Goal: Task Accomplishment & Management: Complete application form

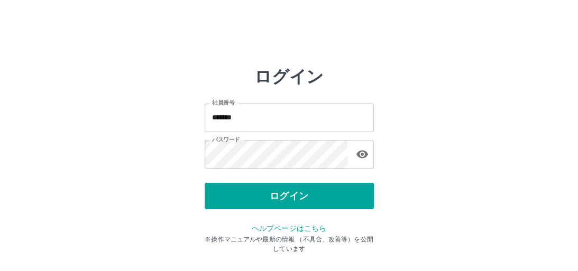
click at [279, 197] on div "ログイン" at bounding box center [289, 196] width 169 height 26
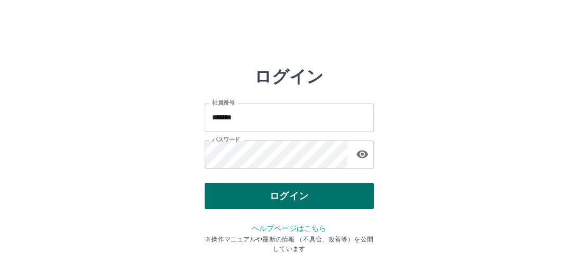
click at [279, 197] on button "ログイン" at bounding box center [289, 196] width 169 height 26
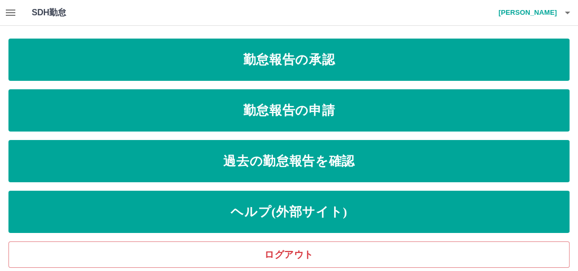
click at [11, 13] on icon "button" at bounding box center [10, 12] width 13 height 13
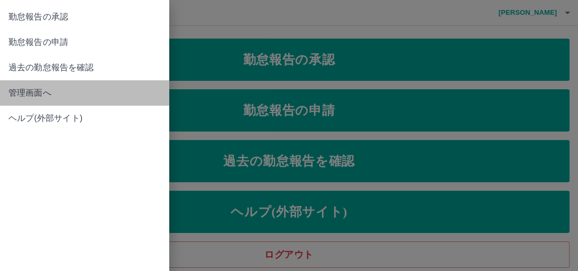
click at [40, 92] on span "管理画面へ" at bounding box center [84, 93] width 152 height 13
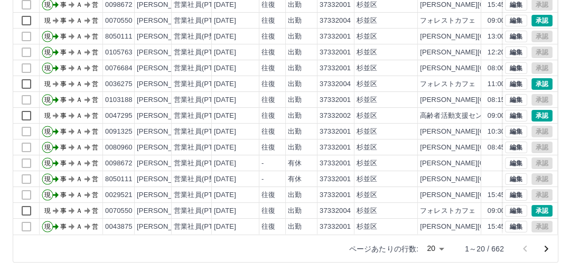
scroll to position [175, 0]
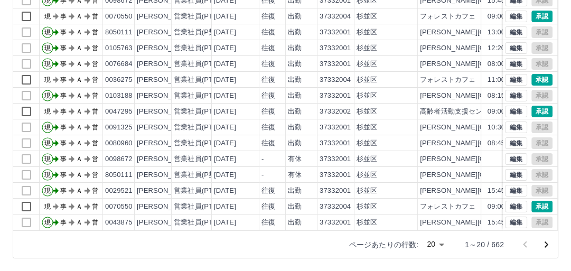
click at [443, 243] on body "SDH勤怠 [PERSON_NAME] 勤務実績承認 前月 [DATE] 次月 今月 月選択 承認モード 削除モード 一括承認 列一覧 0 フィルター 行間隔…" at bounding box center [285, 48] width 571 height 447
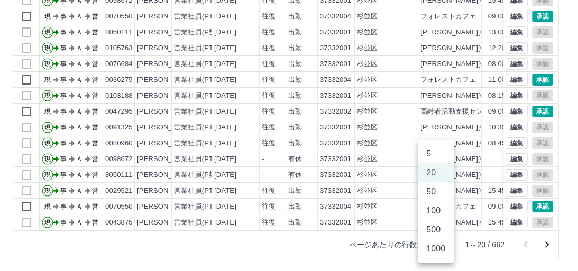
click at [435, 232] on li "500" at bounding box center [436, 229] width 36 height 19
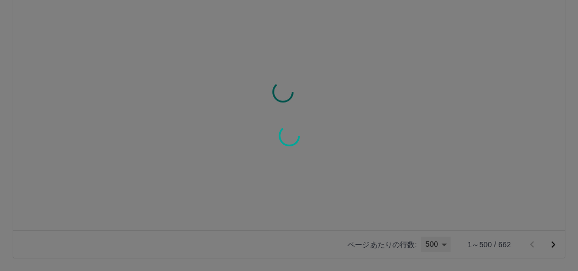
type input "***"
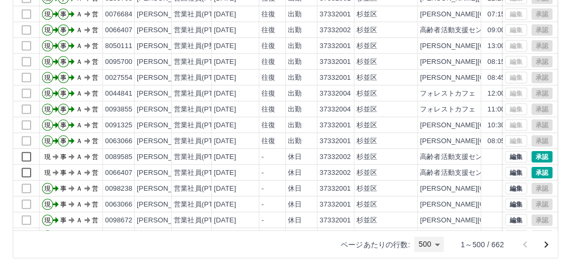
scroll to position [2199, 0]
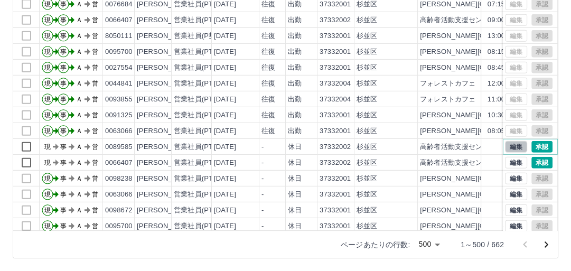
click at [511, 141] on button "編集" at bounding box center [516, 147] width 22 height 12
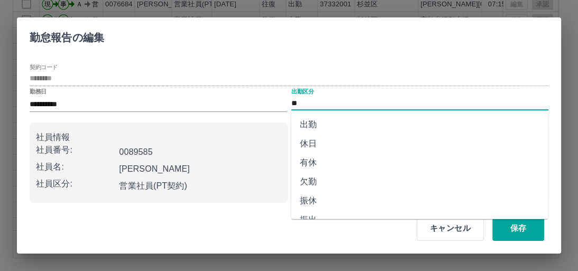
click at [341, 105] on input "**" at bounding box center [419, 103] width 257 height 13
click at [448, 227] on button "キャンセル" at bounding box center [449, 228] width 67 height 25
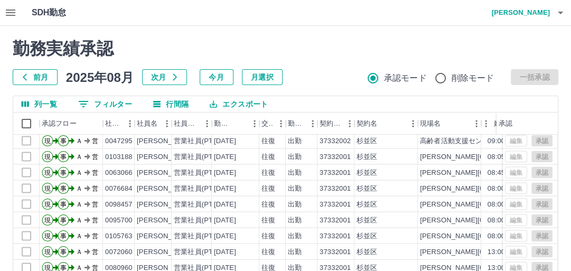
scroll to position [1564, 0]
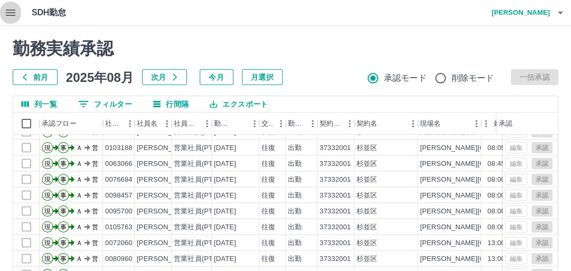
click at [11, 14] on icon "button" at bounding box center [10, 12] width 13 height 13
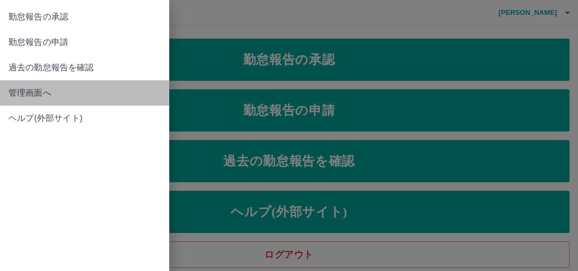
click at [33, 96] on span "管理画面へ" at bounding box center [84, 93] width 152 height 13
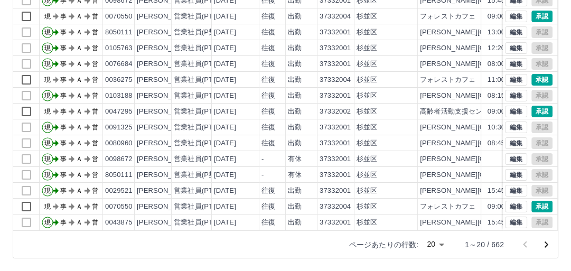
scroll to position [52, 0]
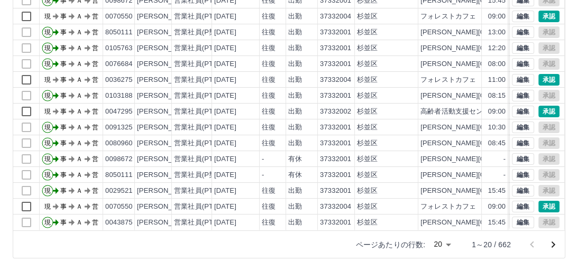
click at [440, 243] on body "SDH勤怠 [PERSON_NAME] 勤務実績承認 前月 [DATE] 次月 今月 月選択 承認モード 削除モード 一括承認 列一覧 0 フィルター 行間隔…" at bounding box center [289, 48] width 578 height 447
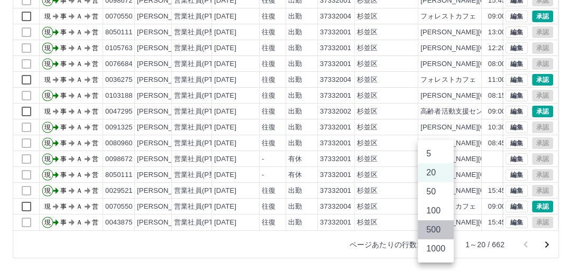
click at [439, 233] on li "500" at bounding box center [436, 229] width 36 height 19
type input "***"
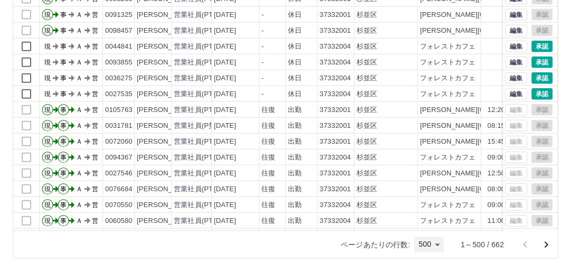
scroll to position [4778, 0]
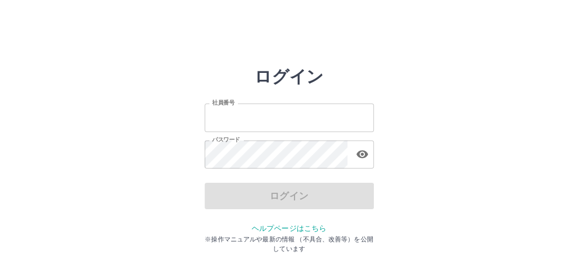
type input "*******"
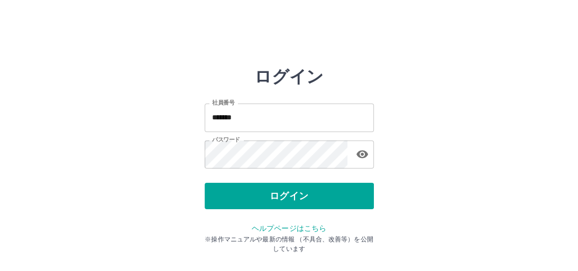
click at [266, 194] on div "ログイン" at bounding box center [289, 196] width 169 height 26
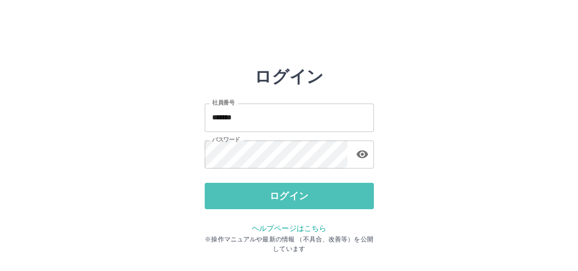
click at [266, 194] on button "ログイン" at bounding box center [289, 196] width 169 height 26
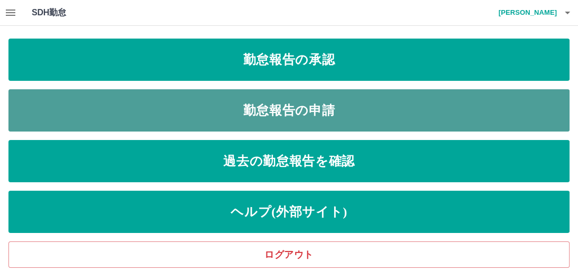
click at [299, 101] on link "勤怠報告の申請" at bounding box center [288, 110] width 561 height 42
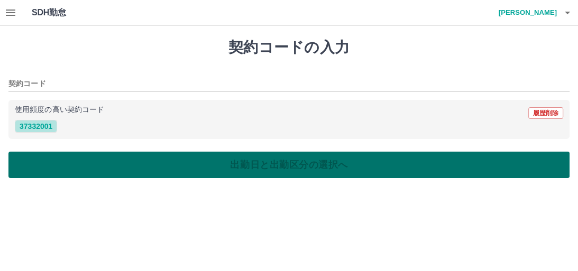
drag, startPoint x: 36, startPoint y: 123, endPoint x: 162, endPoint y: 153, distance: 129.3
click at [38, 125] on button "37332001" at bounding box center [36, 126] width 42 height 13
type input "********"
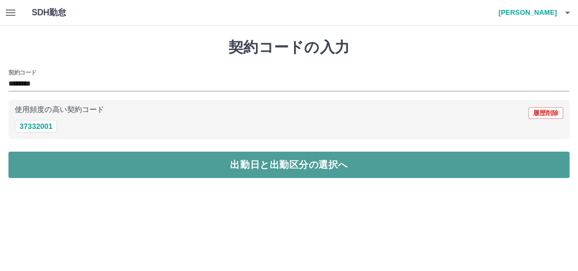
click at [241, 167] on button "出勤日と出勤区分の選択へ" at bounding box center [288, 165] width 561 height 26
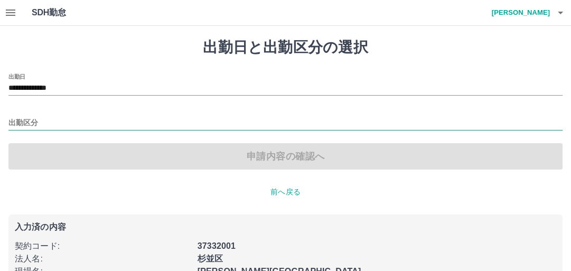
click at [80, 121] on input "出勤区分" at bounding box center [285, 123] width 554 height 13
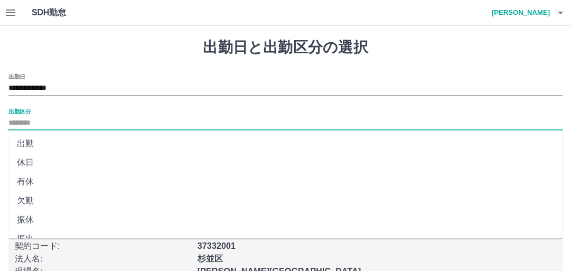
click at [62, 147] on li "出勤" at bounding box center [285, 143] width 554 height 19
type input "**"
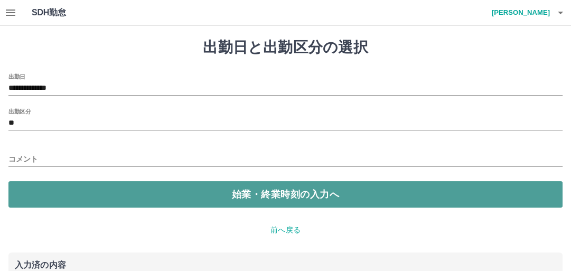
click at [249, 193] on button "始業・終業時刻の入力へ" at bounding box center [285, 194] width 554 height 26
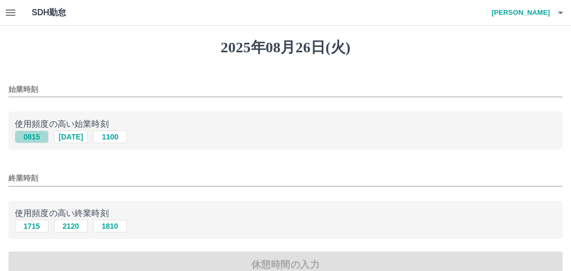
click at [38, 135] on button "0815" at bounding box center [32, 137] width 34 height 13
type input "****"
click at [34, 226] on button "1715" at bounding box center [32, 226] width 34 height 13
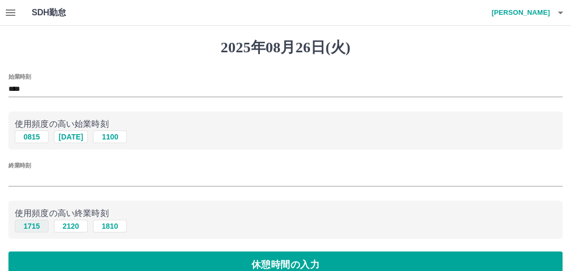
type input "****"
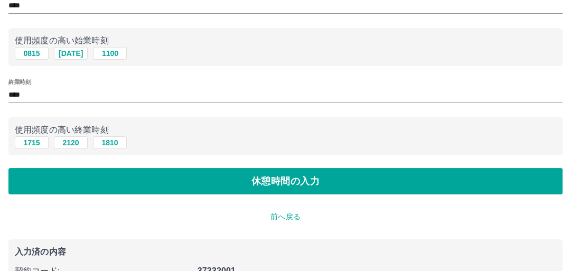
scroll to position [85, 0]
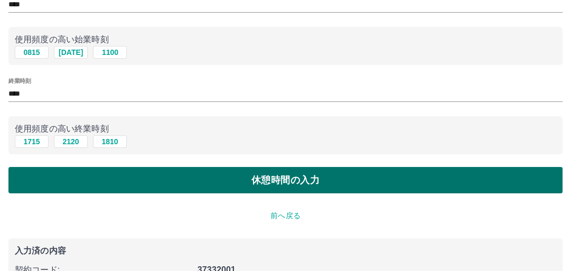
click at [283, 180] on button "休憩時間の入力" at bounding box center [285, 180] width 554 height 26
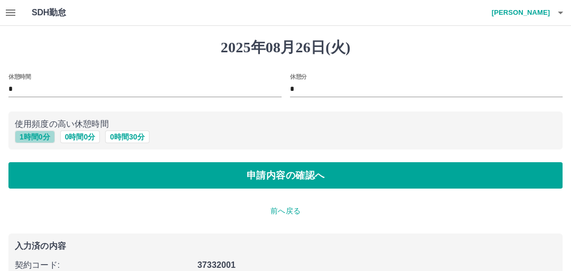
click at [40, 138] on button "1 時間 0 分" at bounding box center [35, 137] width 40 height 13
type input "*"
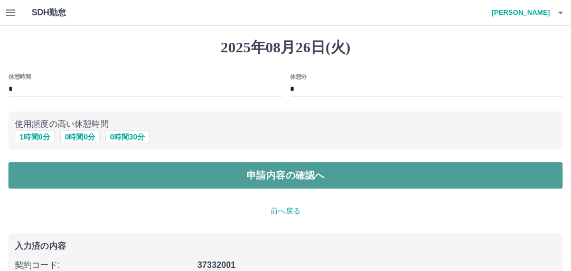
click at [288, 182] on button "申請内容の確認へ" at bounding box center [285, 175] width 554 height 26
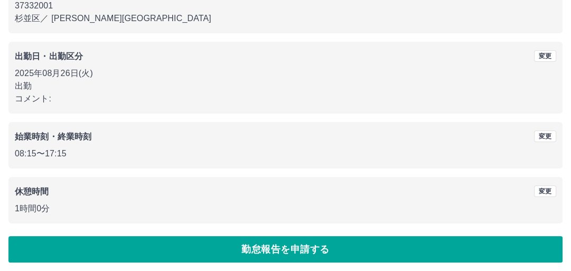
scroll to position [125, 0]
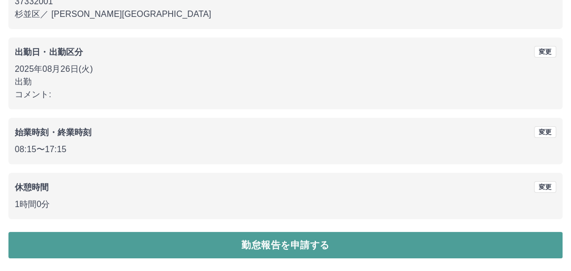
click at [294, 245] on button "勤怠報告を申請する" at bounding box center [285, 245] width 554 height 26
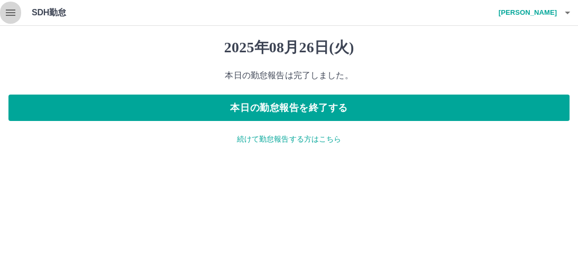
click at [13, 13] on icon "button" at bounding box center [10, 12] width 13 height 13
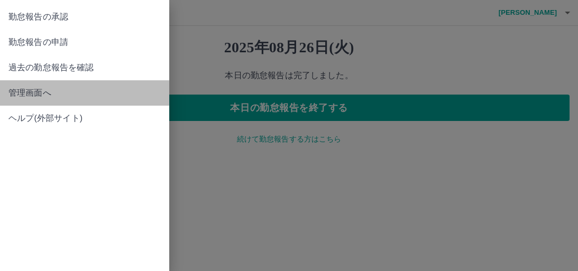
click at [55, 96] on span "管理画面へ" at bounding box center [84, 93] width 152 height 13
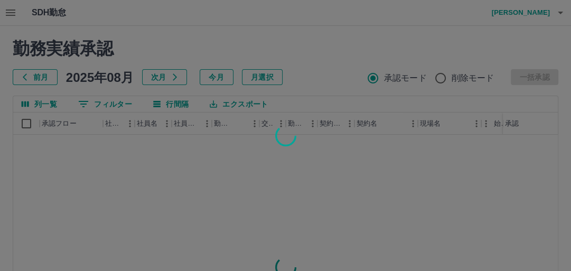
click at [87, 104] on div at bounding box center [285, 135] width 571 height 271
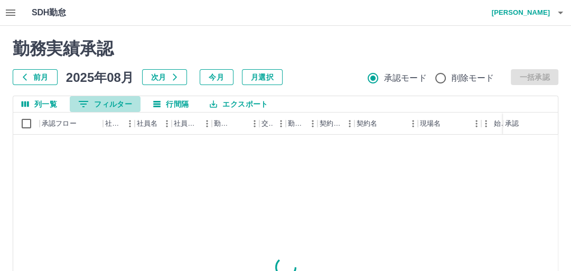
click at [87, 104] on icon "フィルター表示" at bounding box center [83, 104] width 13 height 13
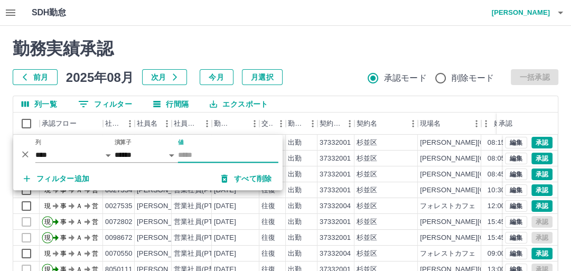
click at [197, 155] on input "値" at bounding box center [228, 154] width 100 height 15
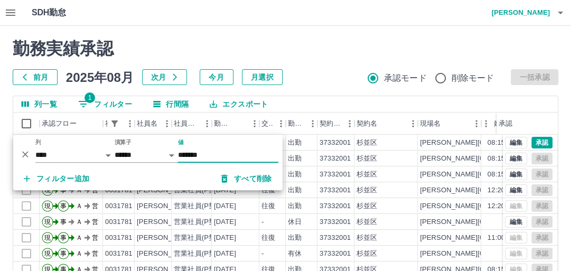
type input "*******"
click at [282, 105] on div "列一覧 1 フィルター 行間隔 エクスポート" at bounding box center [285, 104] width 545 height 16
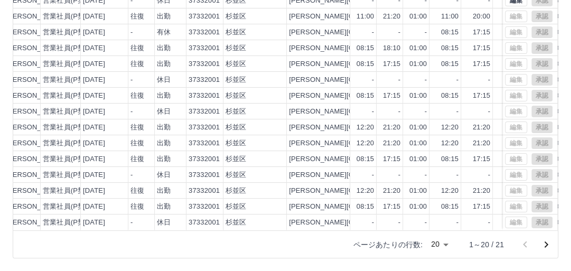
scroll to position [52, 133]
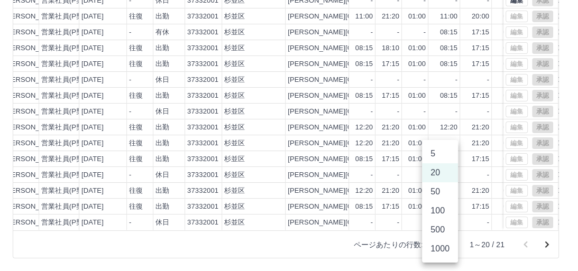
click at [445, 245] on body "SDH勤怠 内海　理恵 勤務実績承認 前月 2025年08月 次月 今月 月選択 承認モード 削除モード 一括承認 列一覧 1 フィルター 行間隔 エクスポー…" at bounding box center [289, 48] width 578 height 447
click at [437, 190] on li "50" at bounding box center [440, 191] width 36 height 19
type input "**"
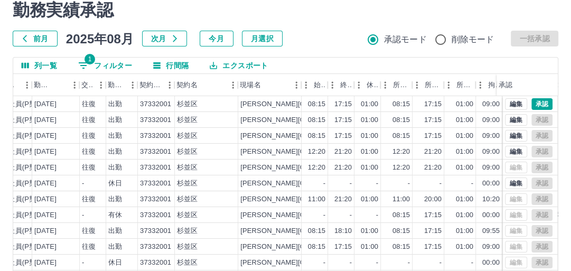
scroll to position [0, 0]
